Goal: Task Accomplishment & Management: Manage account settings

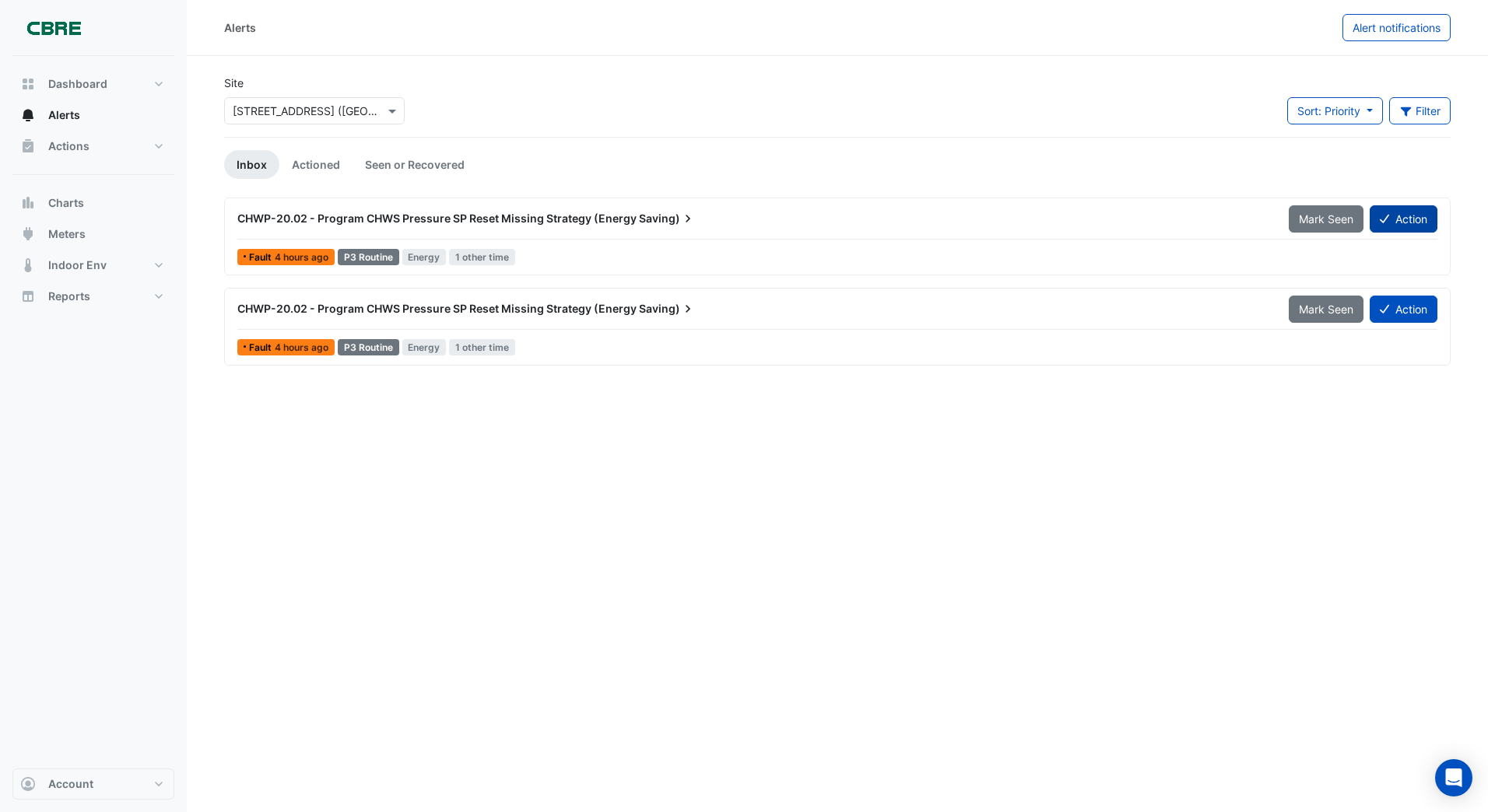
click at [1404, 215] on button "Action" at bounding box center [1403, 219] width 68 height 27
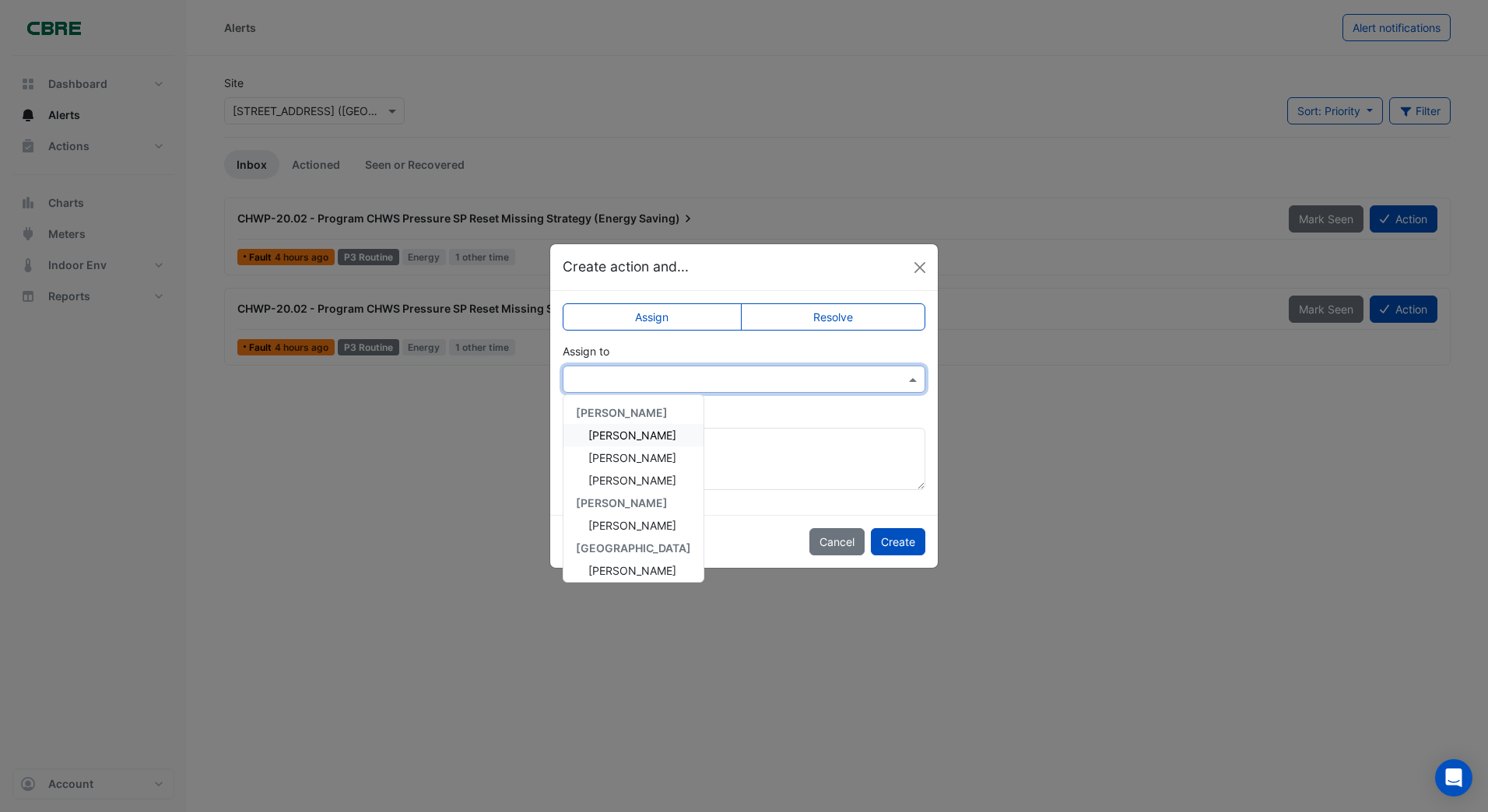
click at [610, 375] on input "text" at bounding box center [728, 380] width 315 height 16
click at [629, 459] on span "[PERSON_NAME]" at bounding box center [632, 458] width 88 height 14
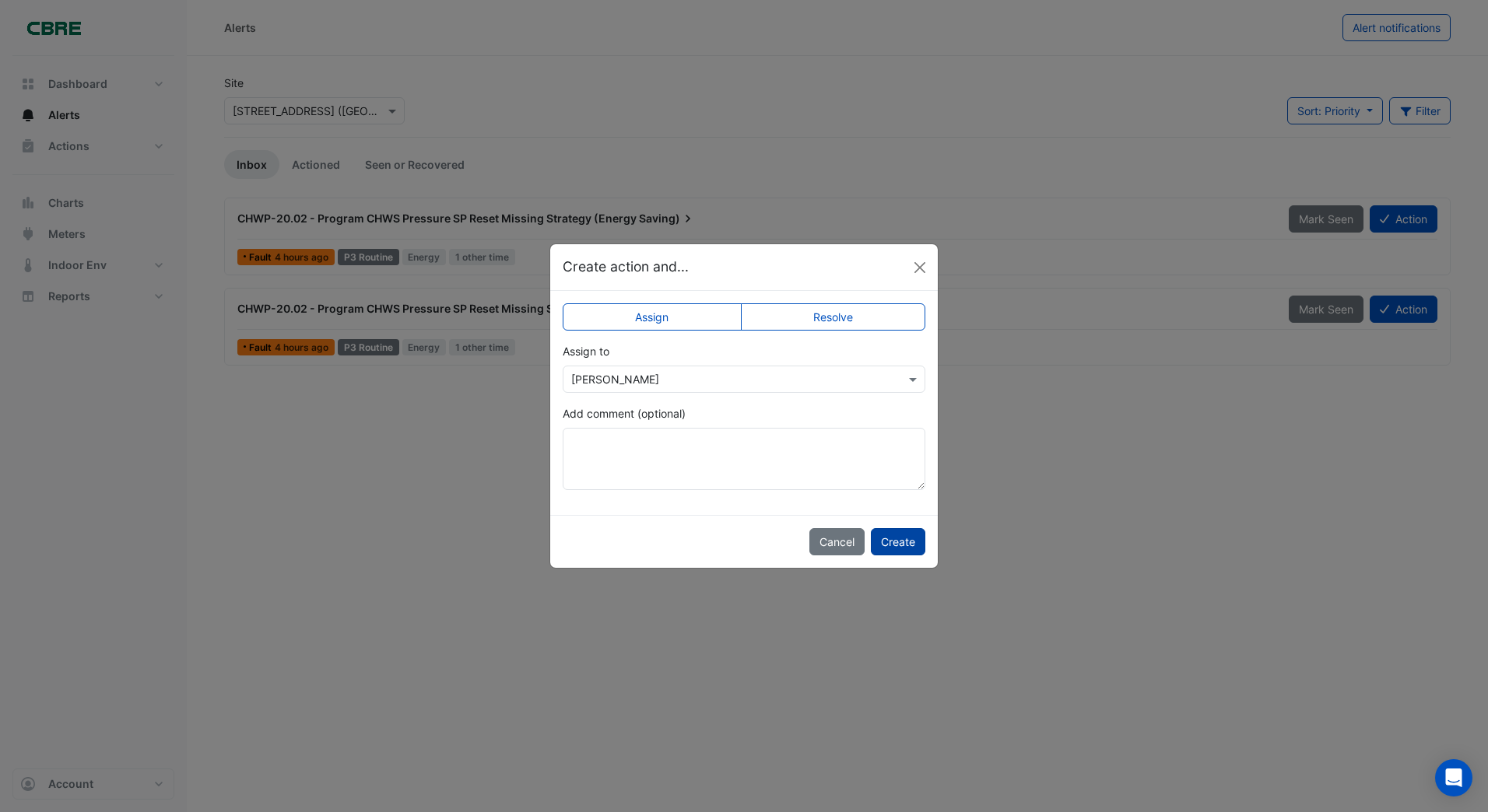
click at [892, 537] on button "Create" at bounding box center [898, 542] width 54 height 27
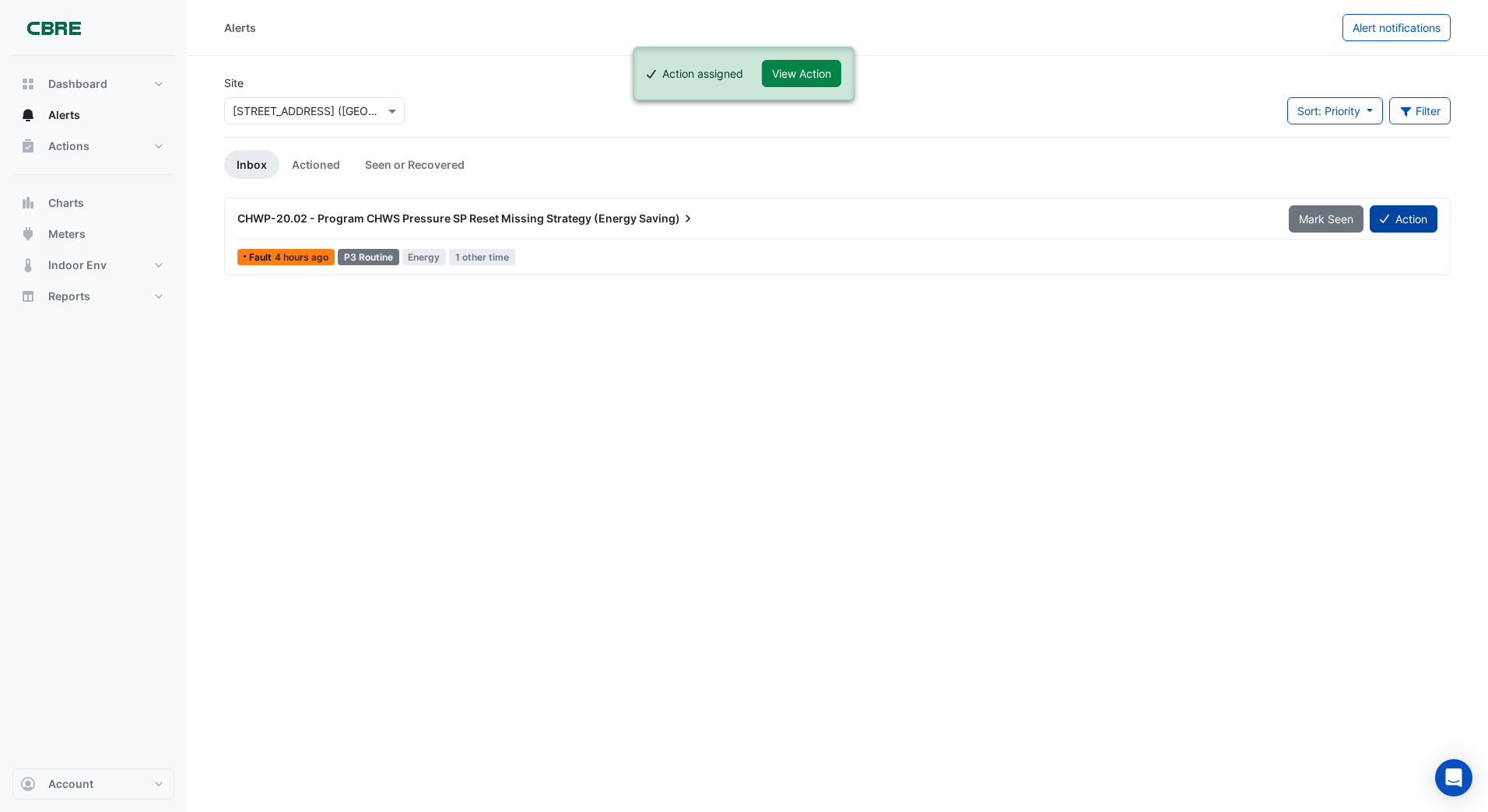
click at [1386, 217] on icon at bounding box center [1385, 218] width 10 height 11
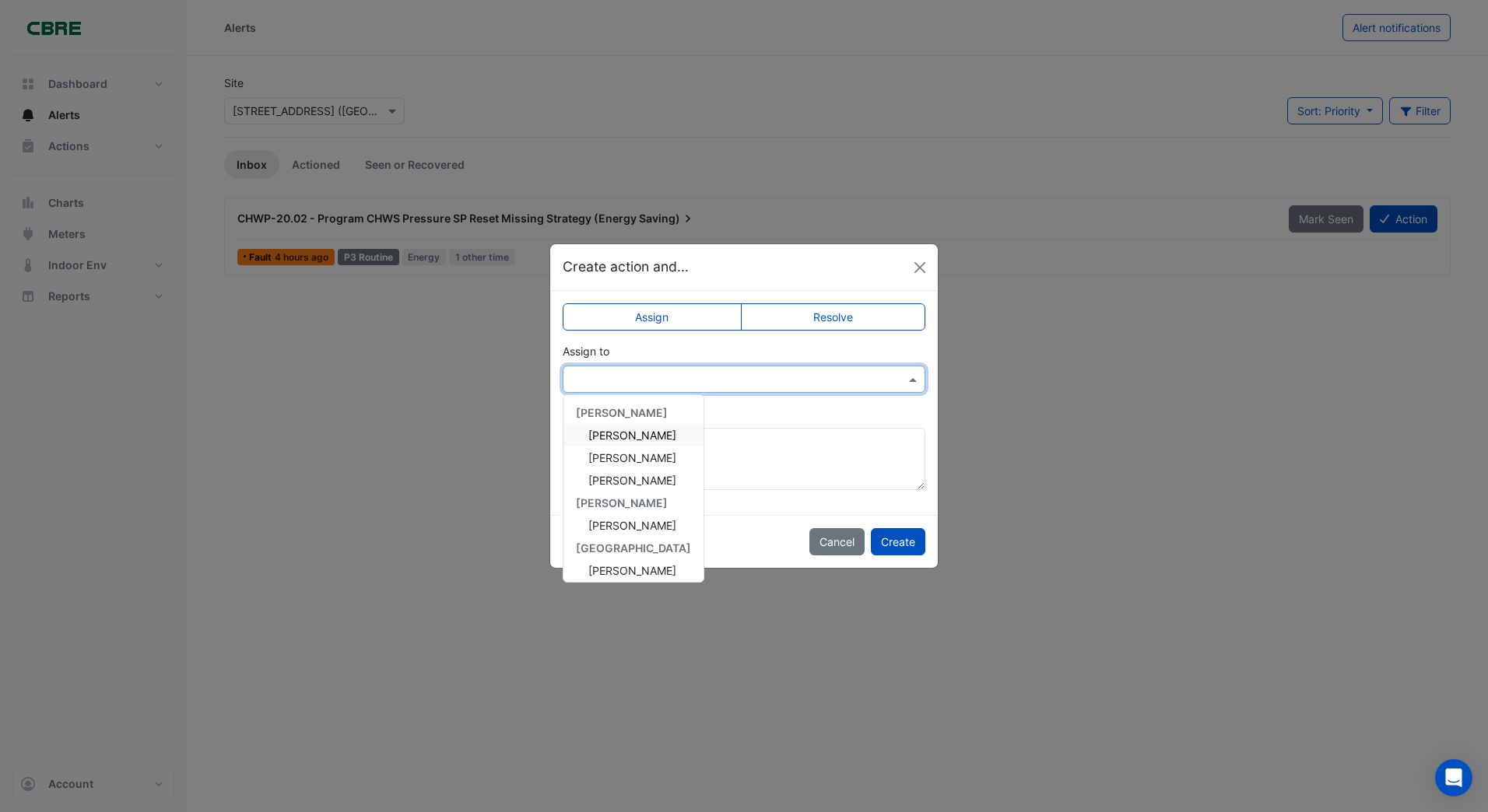
click at [604, 379] on input "text" at bounding box center [728, 380] width 315 height 16
click at [601, 451] on span "[PERSON_NAME]" at bounding box center [632, 458] width 88 height 14
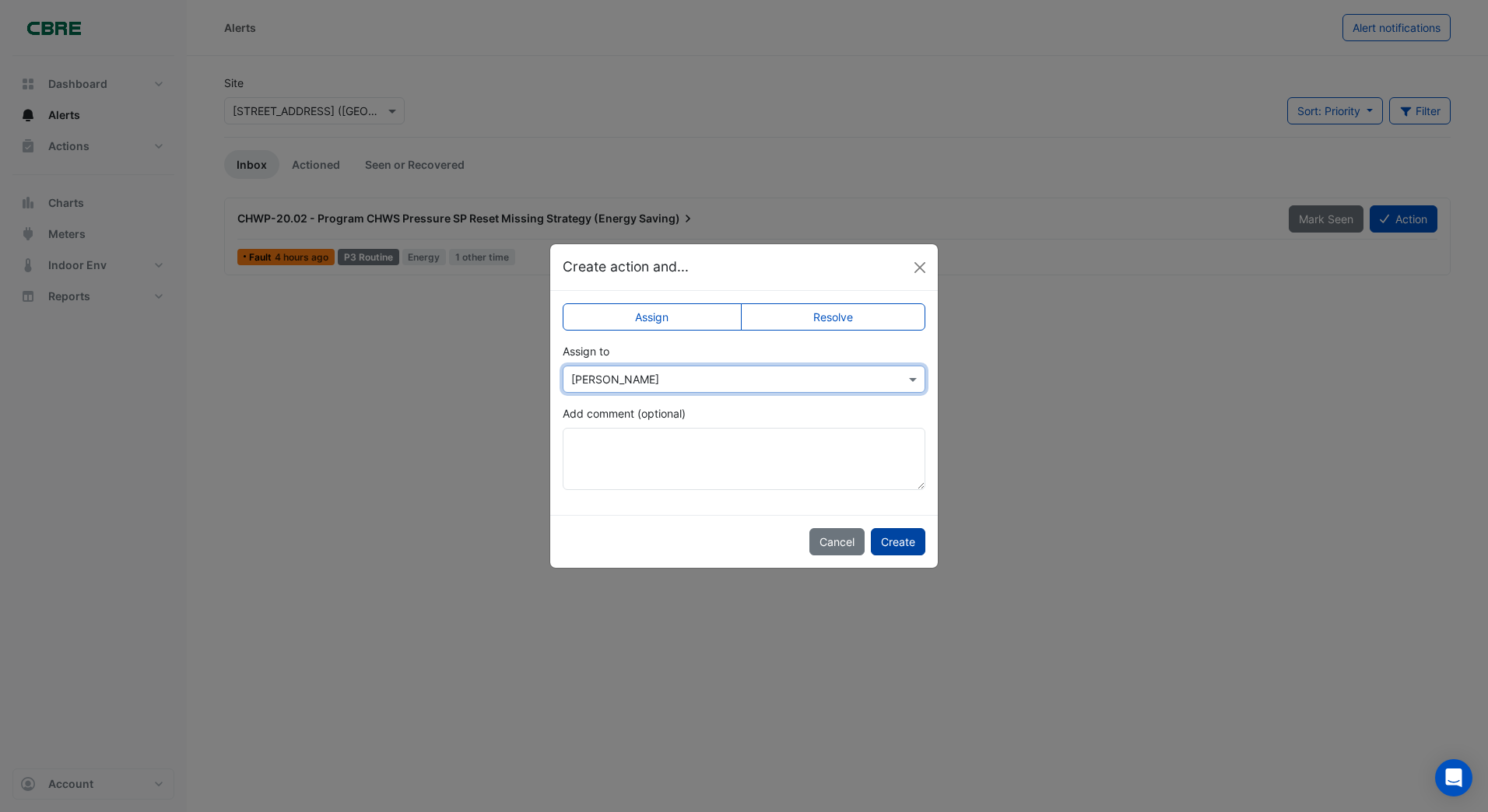
click at [892, 542] on button "Create" at bounding box center [898, 542] width 54 height 27
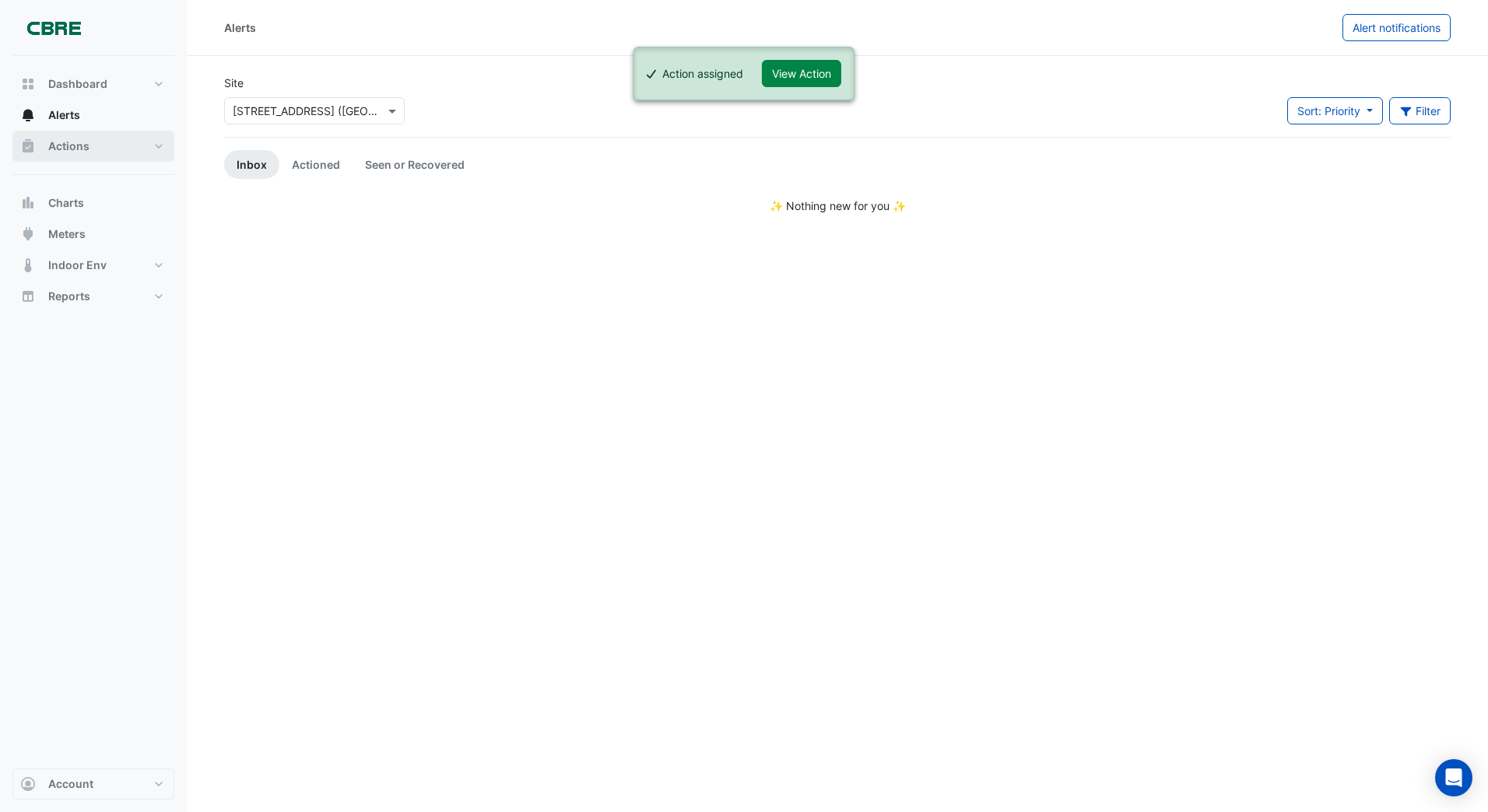
click at [68, 142] on span "Actions" at bounding box center [69, 146] width 42 height 15
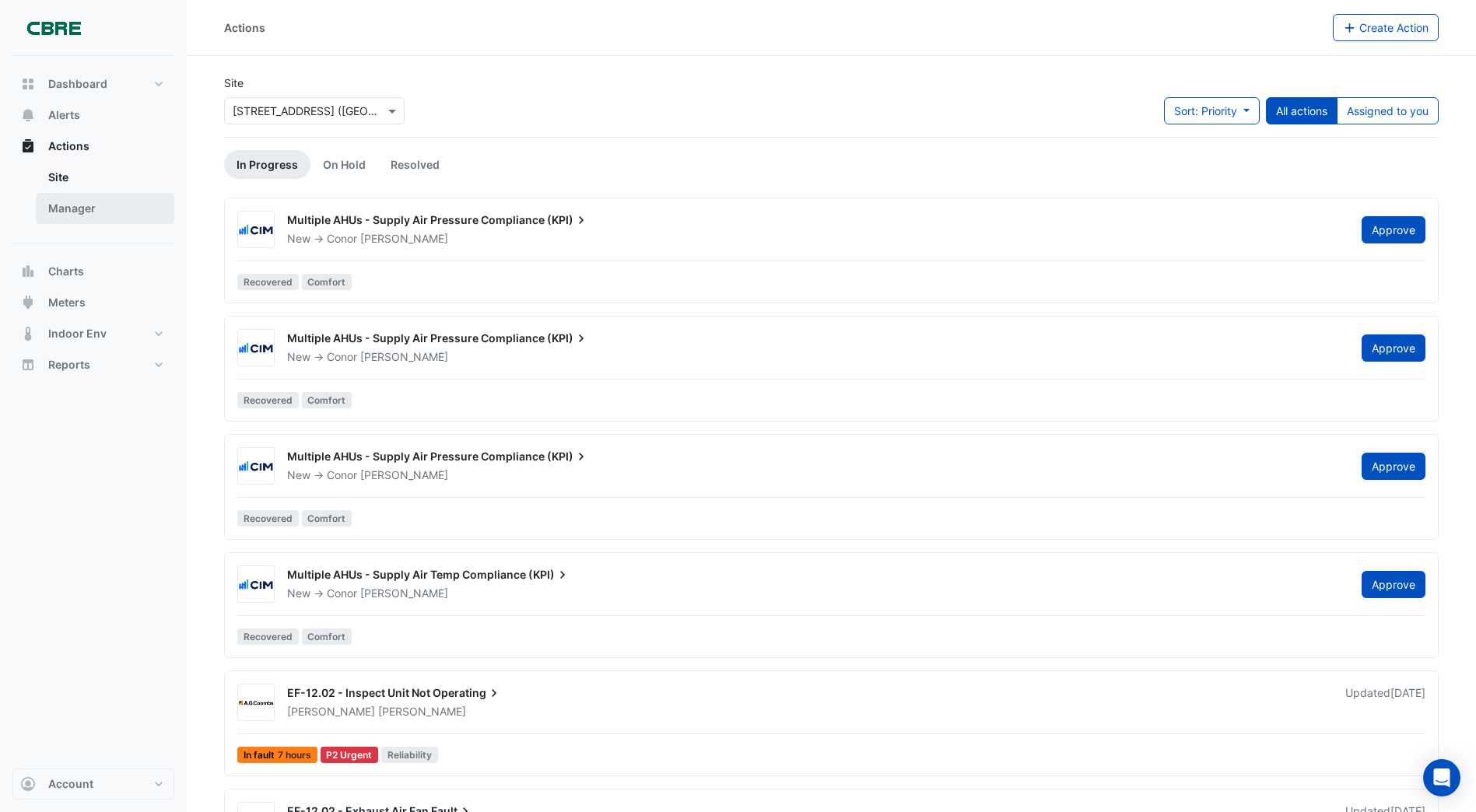
click at [70, 208] on link "Manager" at bounding box center [105, 208] width 138 height 31
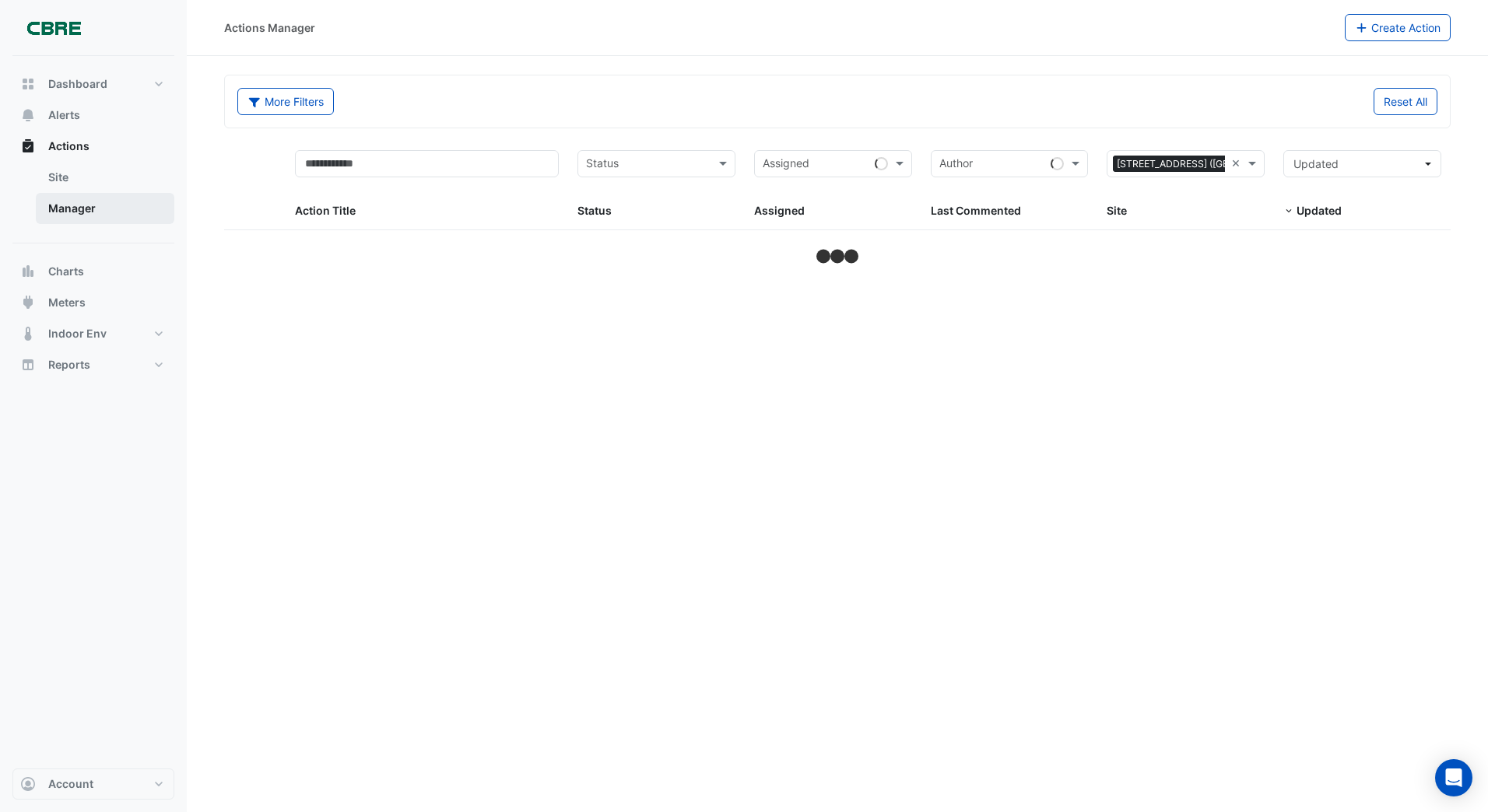
select select "***"
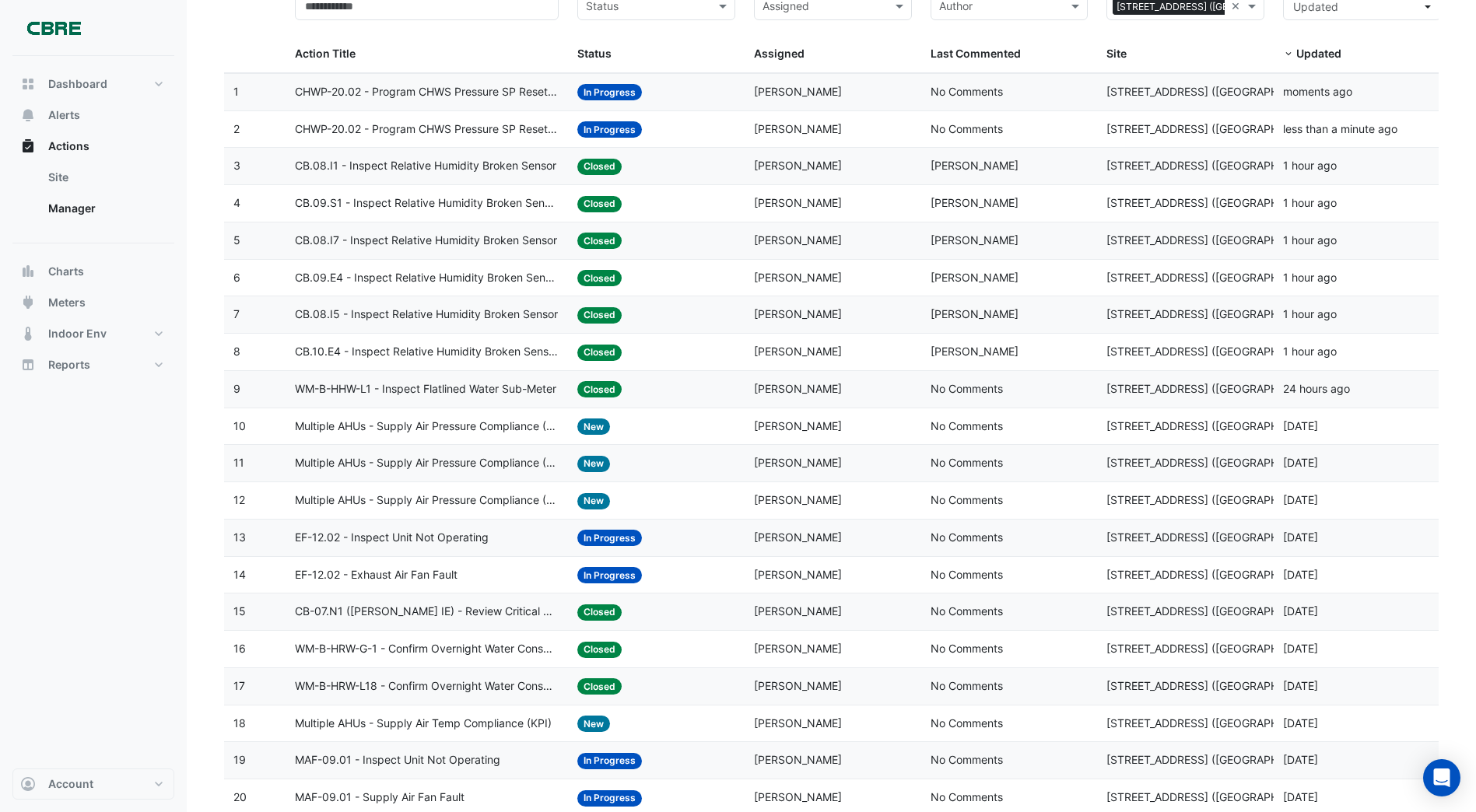
scroll to position [155, 0]
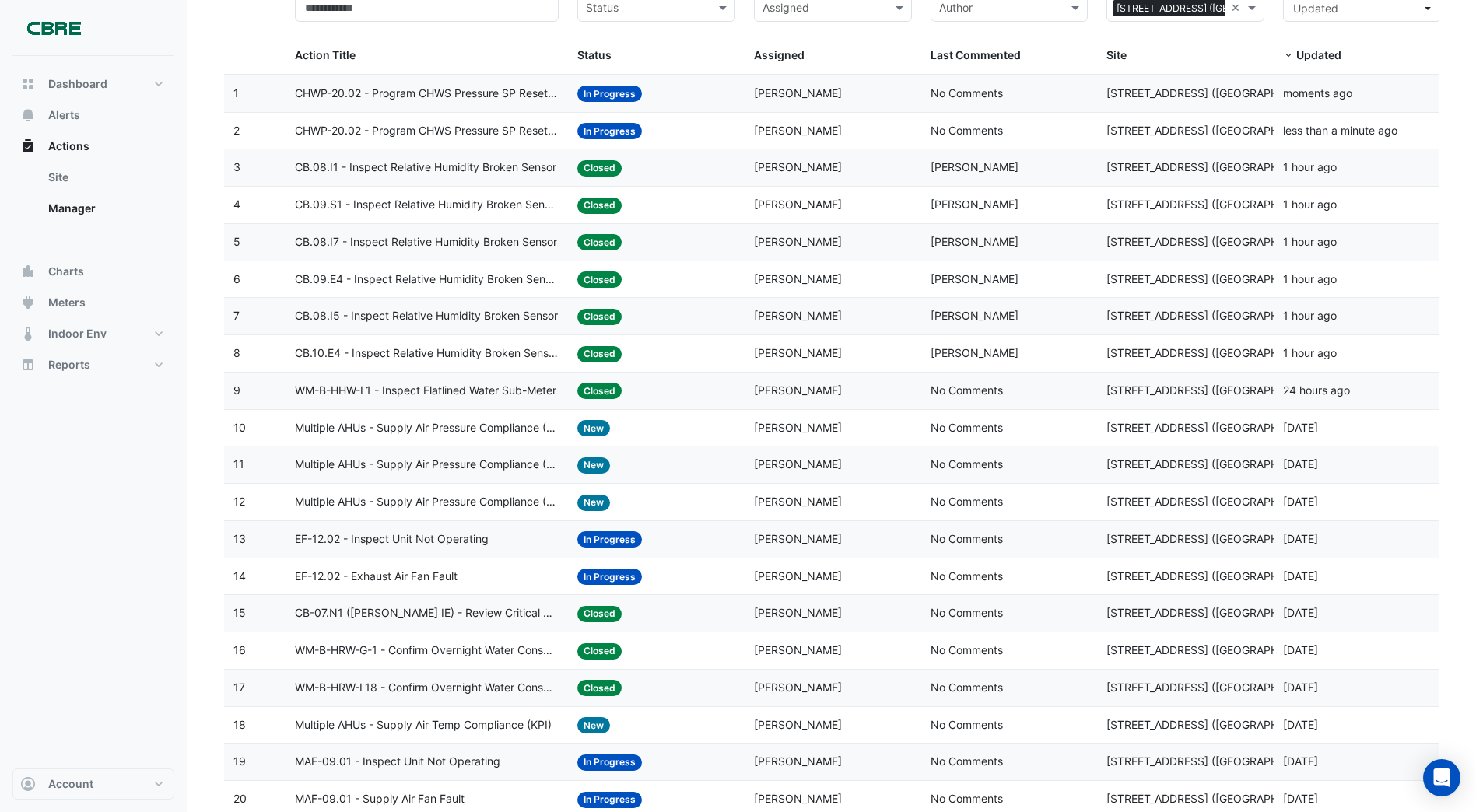
click at [602, 575] on span "In Progress" at bounding box center [609, 577] width 65 height 16
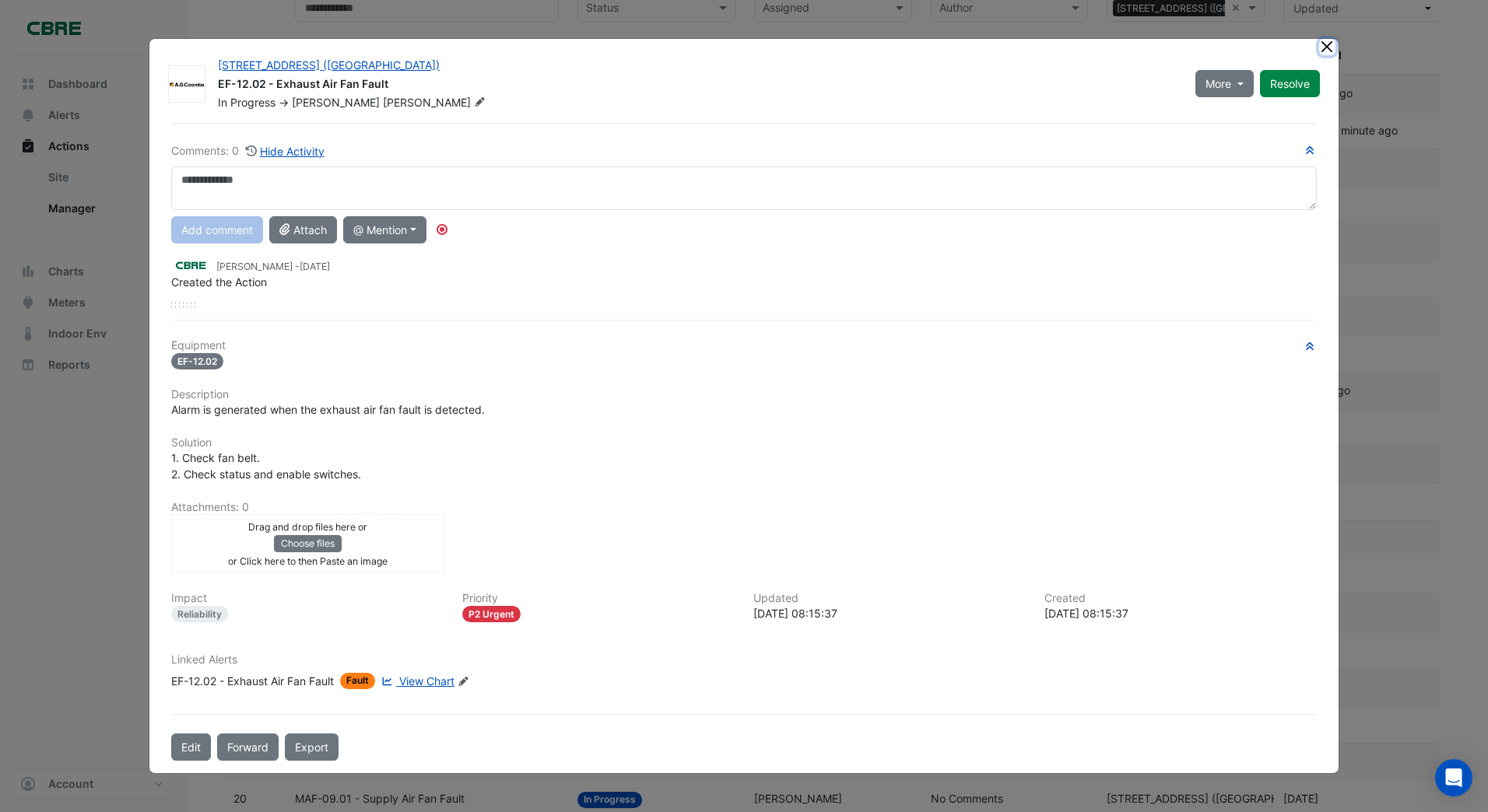
click at [1329, 46] on ngb-modal-window "[STREET_ADDRESS] ([GEOGRAPHIC_DATA]) EF-12.02 - Exhaust Air Fan Fault In Progre…" at bounding box center [744, 406] width 1488 height 812
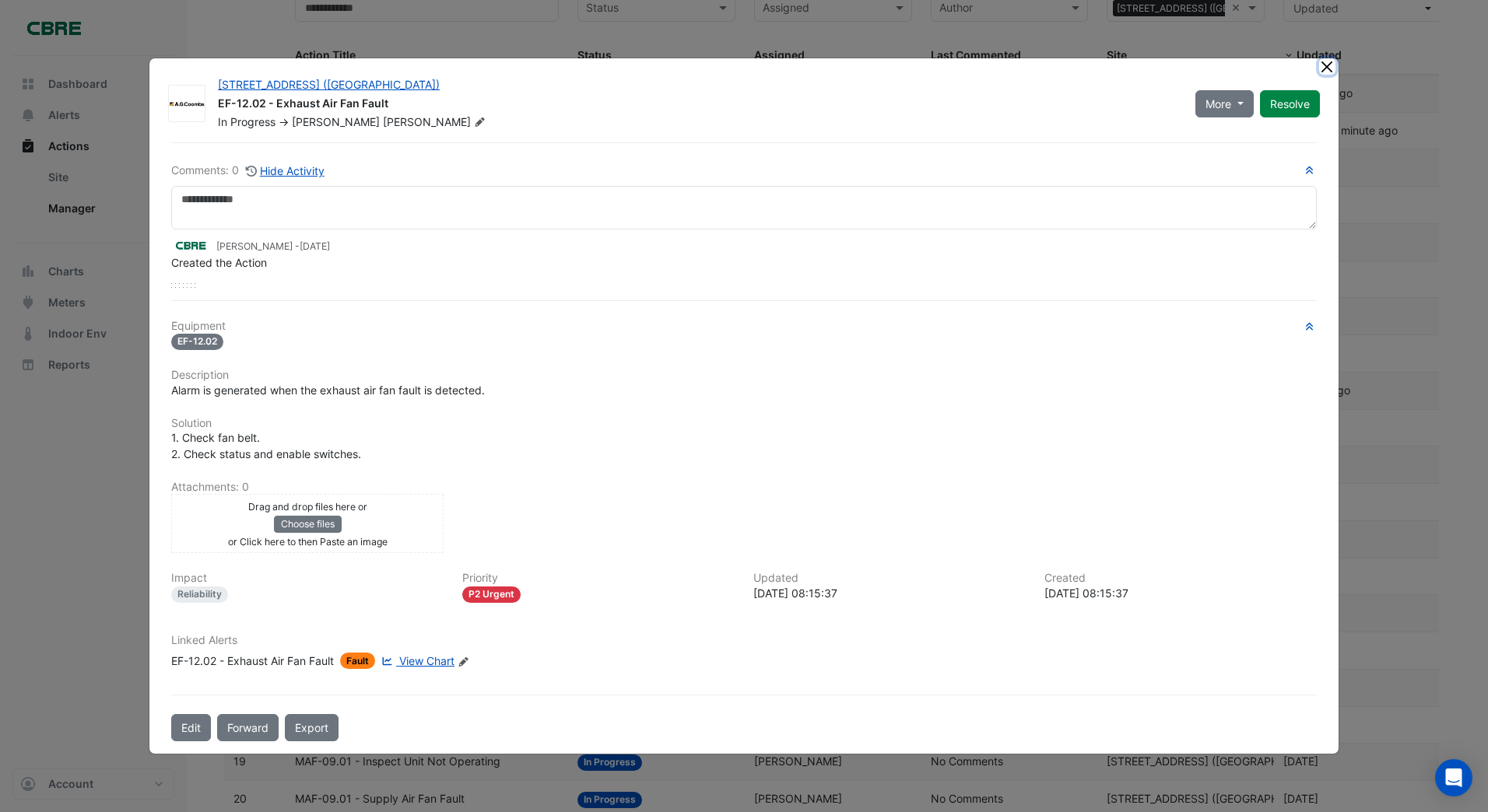
click at [1326, 68] on button "Close" at bounding box center [1327, 66] width 16 height 16
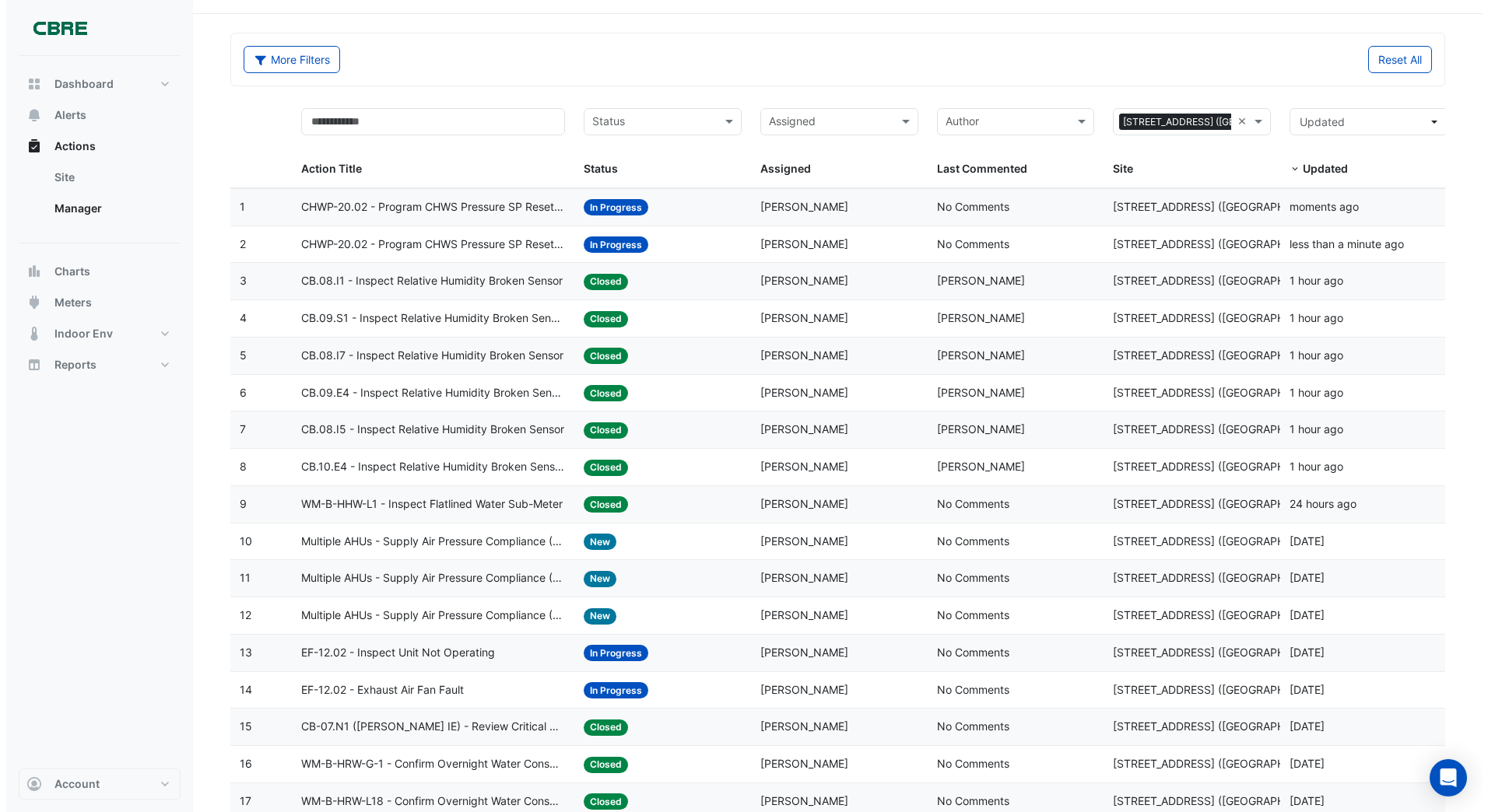
scroll to position [0, 0]
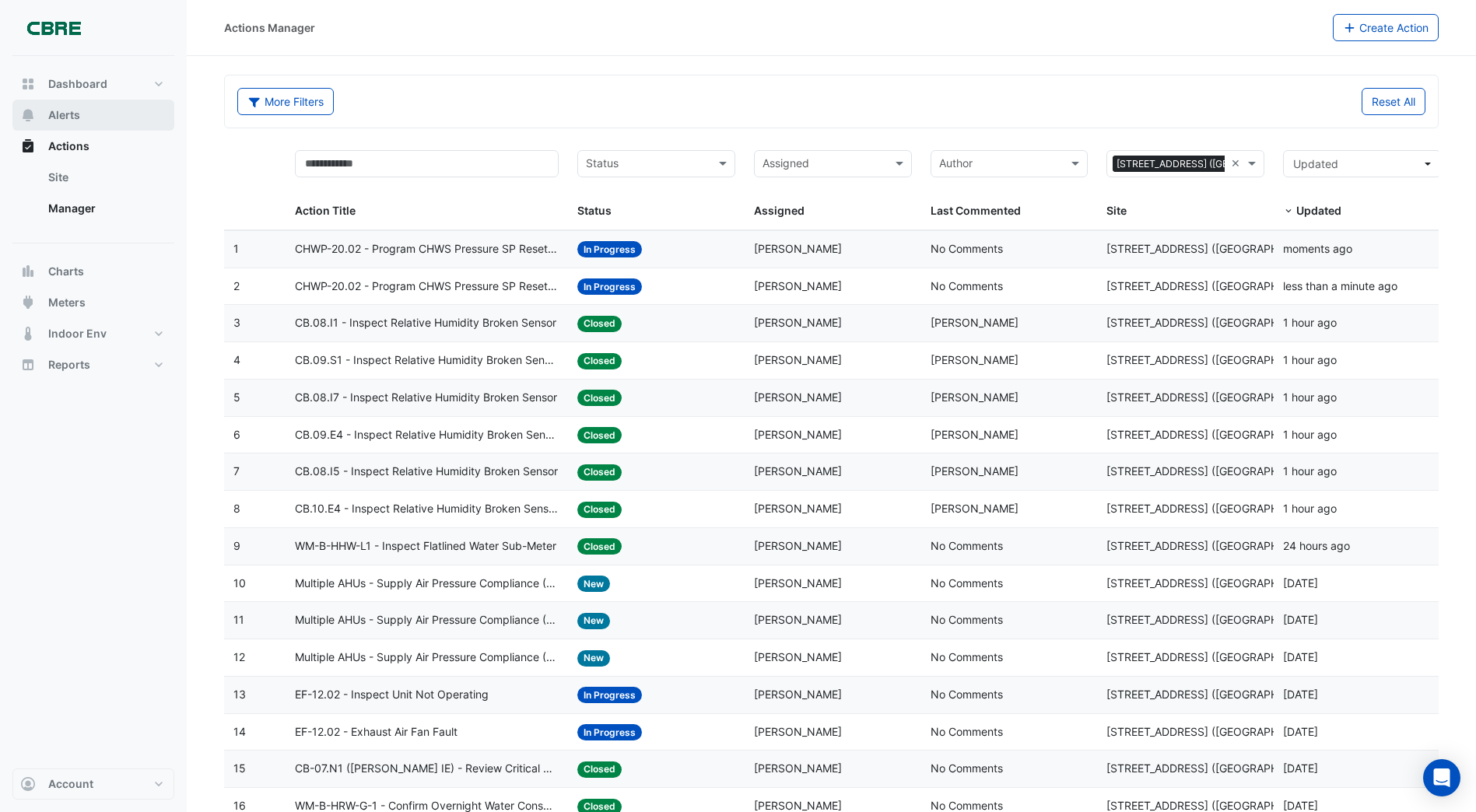
click at [74, 118] on span "Alerts" at bounding box center [64, 114] width 32 height 15
